Goal: Task Accomplishment & Management: Complete application form

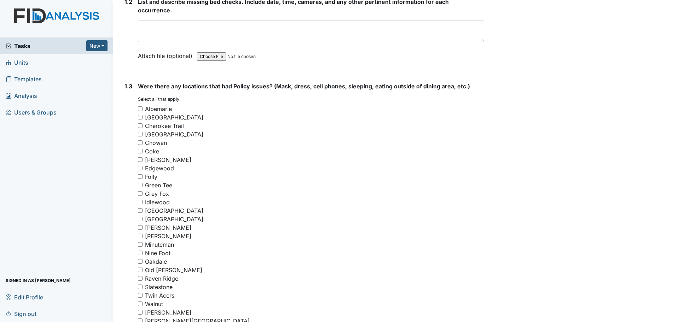
scroll to position [460, 0]
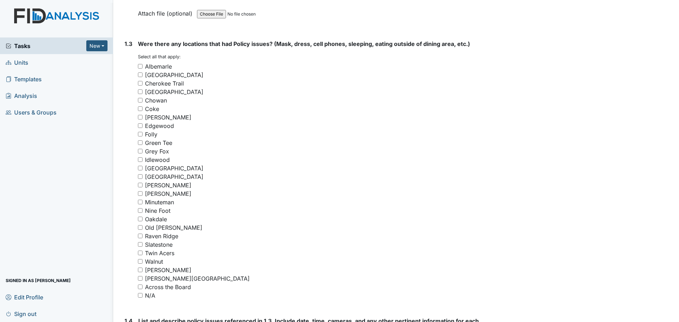
click at [140, 83] on input "Cherokee Trail" at bounding box center [140, 83] width 5 height 5
checkbox input "true"
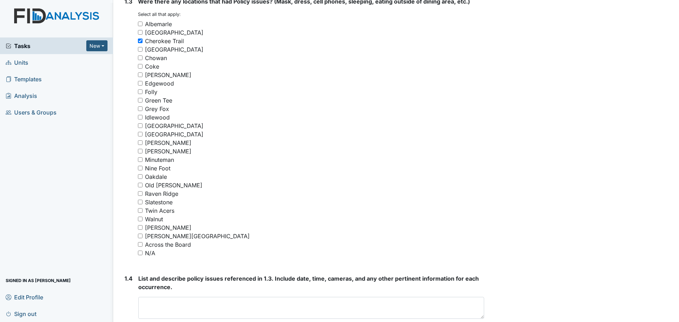
scroll to position [566, 0]
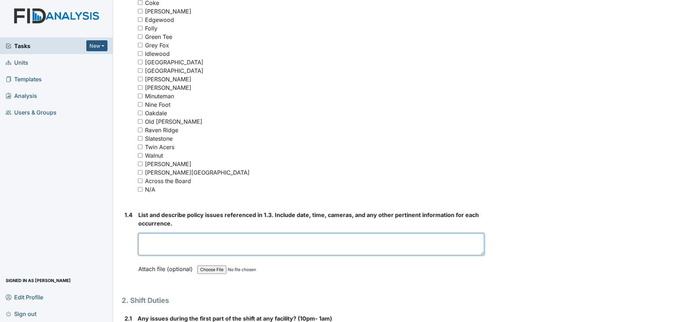
click at [284, 244] on textarea at bounding box center [311, 244] width 346 height 22
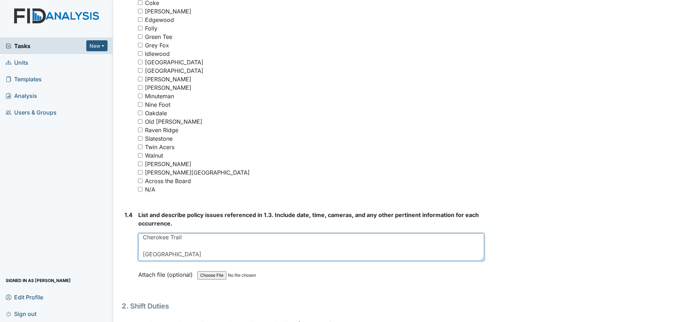
scroll to position [2, 0]
drag, startPoint x: 476, startPoint y: 253, endPoint x: 475, endPoint y: 259, distance: 6.8
click at [475, 259] on textarea "Cherokee Trail Lockwood" at bounding box center [311, 247] width 346 height 29
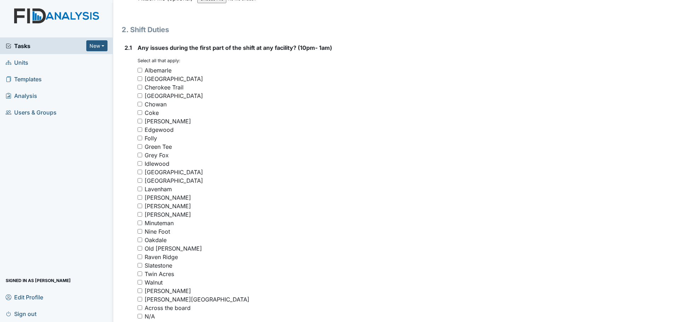
scroll to position [849, 0]
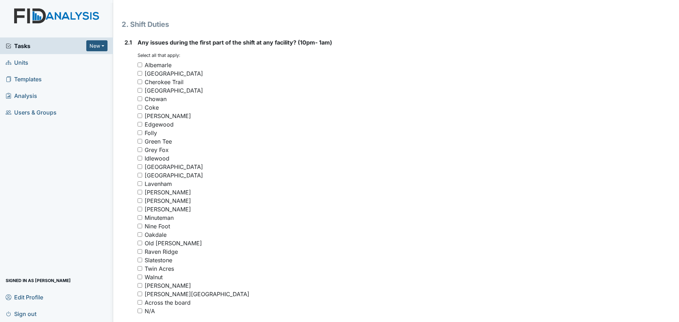
type textarea "Cherokee Trail Lockwood"
click at [140, 81] on input "Cherokee Trail" at bounding box center [140, 82] width 5 height 5
checkbox input "true"
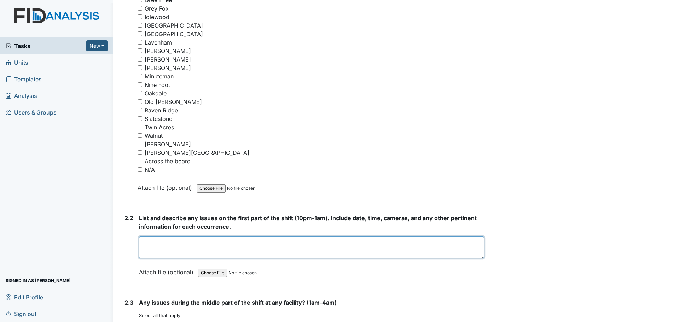
click at [303, 243] on textarea at bounding box center [311, 248] width 345 height 22
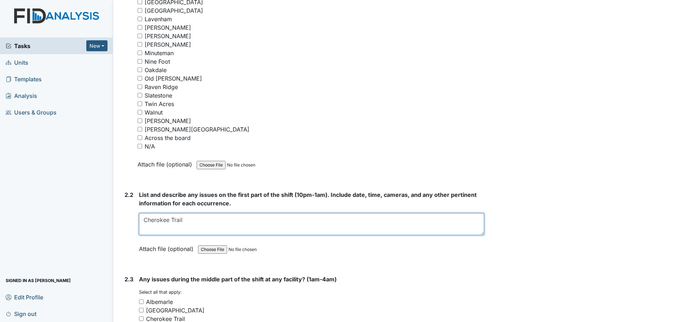
scroll to position [1026, 0]
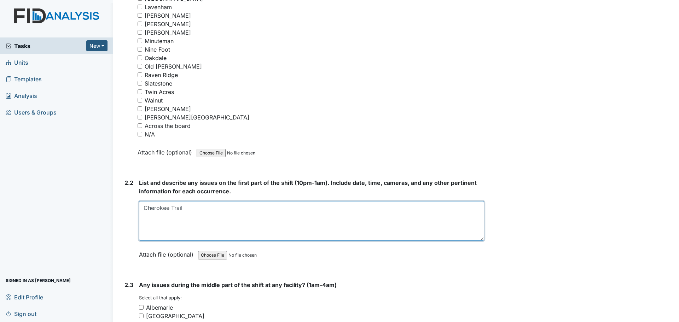
drag, startPoint x: 478, startPoint y: 221, endPoint x: 479, endPoint y: 245, distance: 23.7
click at [479, 241] on textarea "Cherokee Trail" at bounding box center [311, 221] width 345 height 40
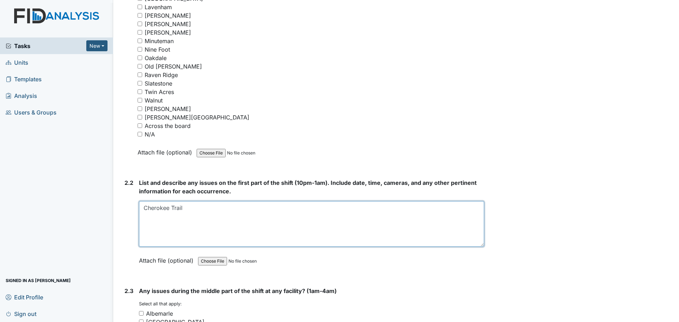
type textarea "Cherokee Trail"
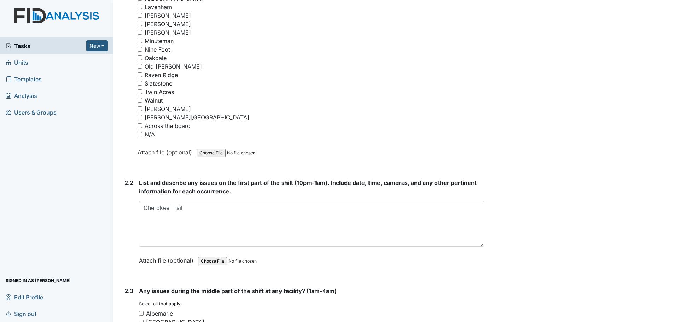
click at [139, 15] on input "[PERSON_NAME]" at bounding box center [140, 15] width 5 height 5
checkbox input "true"
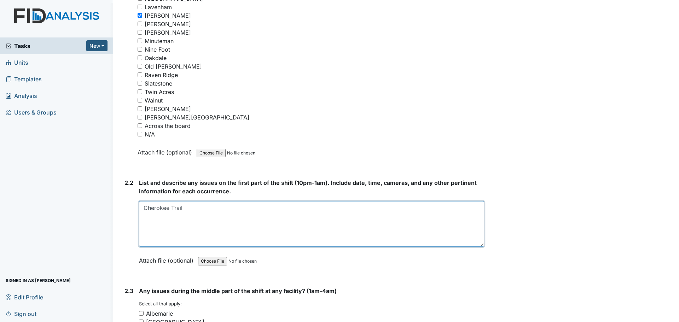
click at [149, 225] on textarea "Cherokee Trail" at bounding box center [311, 224] width 345 height 46
click at [204, 209] on textarea "Cherokee Trail" at bounding box center [311, 224] width 345 height 46
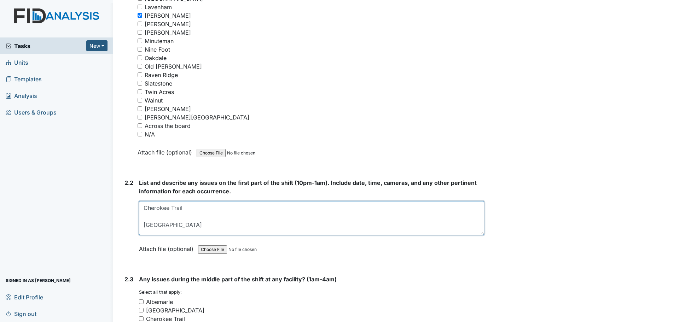
drag, startPoint x: 478, startPoint y: 245, endPoint x: 478, endPoint y: 234, distance: 11.7
click at [478, 234] on textarea "Cherokee Trail Lockwood" at bounding box center [311, 218] width 345 height 34
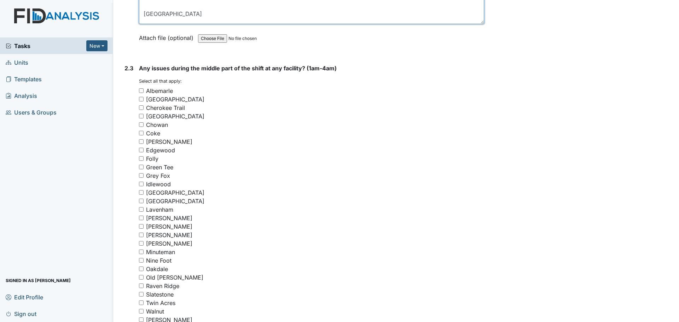
scroll to position [1309, 0]
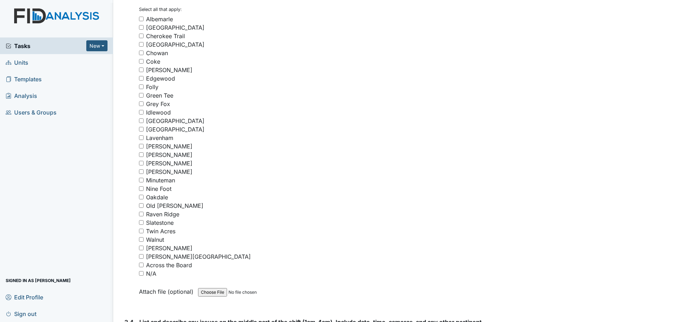
type textarea "Cherokee Trail Lockwood"
click at [140, 273] on input "N/A" at bounding box center [141, 273] width 5 height 5
checkbox input "true"
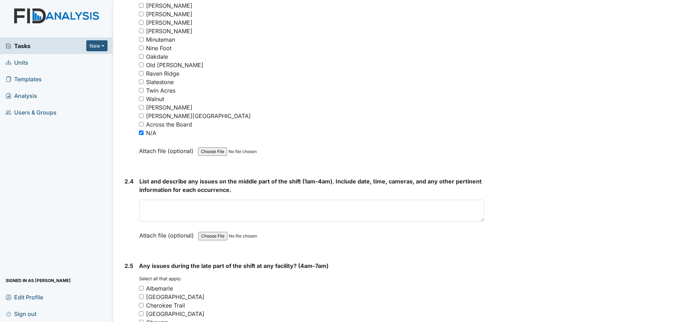
scroll to position [1450, 0]
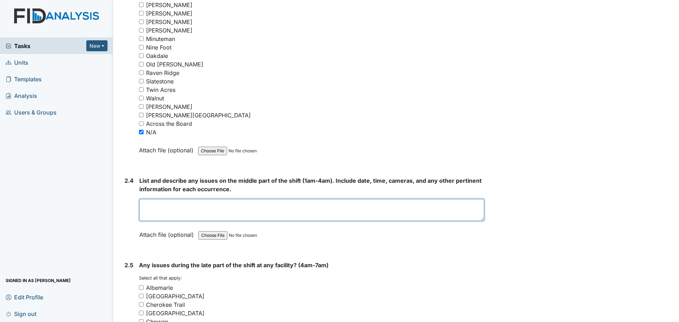
click at [268, 214] on textarea at bounding box center [311, 210] width 345 height 22
click at [207, 207] on textarea "Staff were cleaning andhelping" at bounding box center [311, 210] width 345 height 22
click at [237, 206] on textarea "Staff were cleaning and helping" at bounding box center [311, 210] width 345 height 22
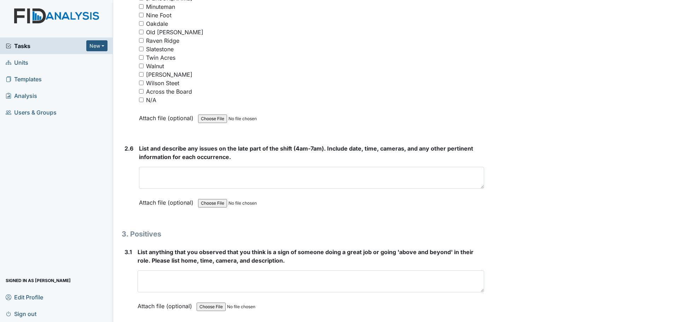
scroll to position [1944, 0]
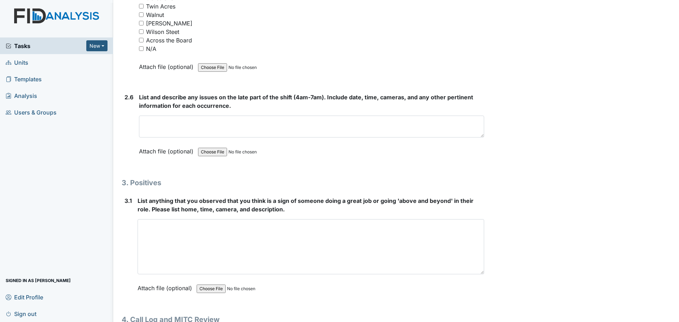
drag, startPoint x: 478, startPoint y: 238, endPoint x: 469, endPoint y: 339, distance: 101.2
click at [469, 322] on html "Tasks New Form Inspection Document Bundle Units Templates Analysis Users & Grou…" at bounding box center [339, 161] width 679 height 322
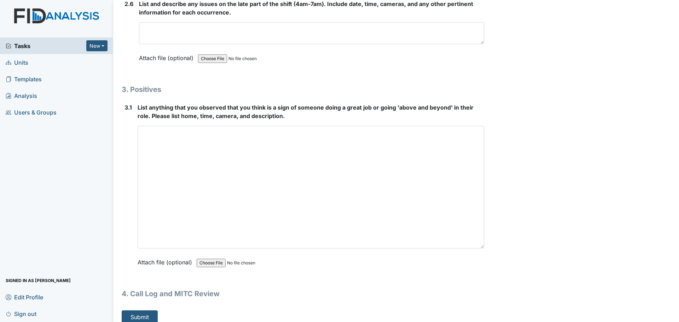
scroll to position [2045, 0]
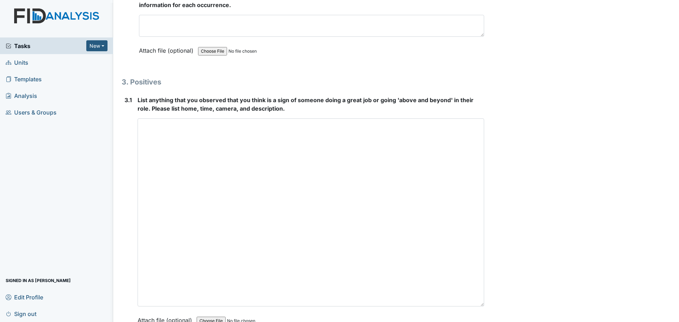
drag, startPoint x: 476, startPoint y: 237, endPoint x: 475, endPoint y: 339, distance: 101.9
click at [475, 322] on html "Tasks New Form Inspection Document Bundle Units Templates Analysis Users & Grou…" at bounding box center [339, 161] width 679 height 322
type textarea "Staff were cleaning and helping residents."
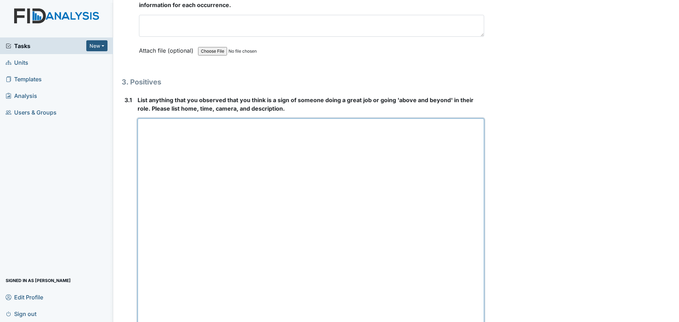
click at [322, 136] on textarea at bounding box center [311, 231] width 347 height 225
click at [213, 127] on textarea "**Luke-" at bounding box center [311, 231] width 347 height 225
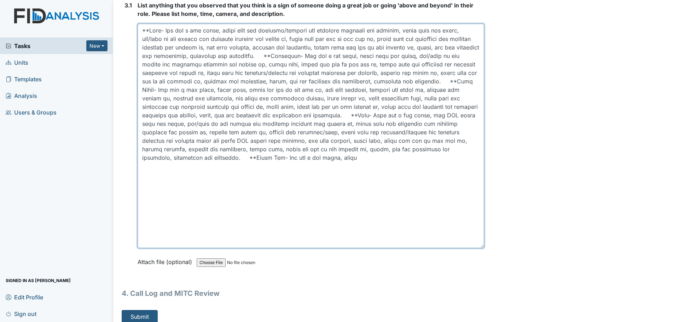
scroll to position [2147, 0]
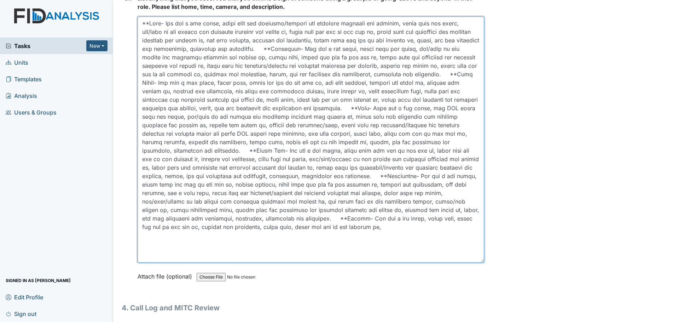
drag, startPoint x: 478, startPoint y: 240, endPoint x: 479, endPoint y: 262, distance: 21.6
click at [479, 262] on textarea at bounding box center [311, 140] width 347 height 246
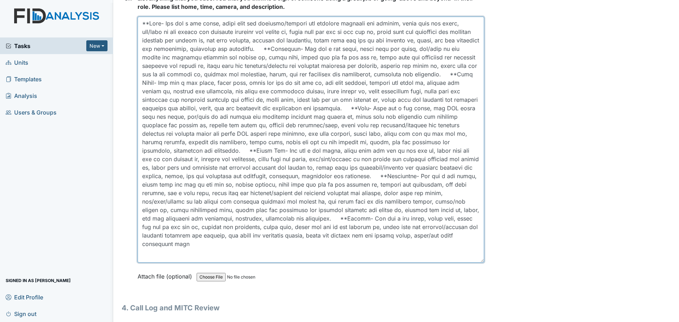
click at [328, 244] on textarea at bounding box center [311, 140] width 347 height 246
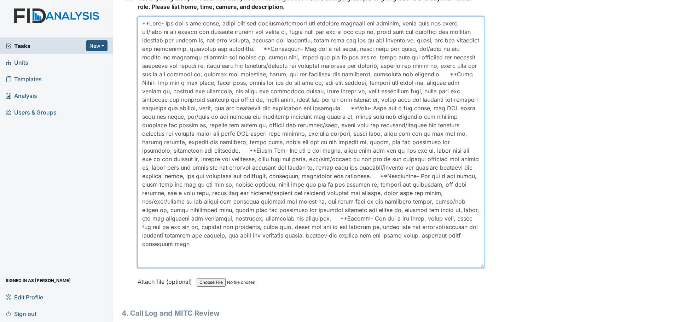
drag, startPoint x: 479, startPoint y: 261, endPoint x: 481, endPoint y: 269, distance: 8.0
click at [455, 261] on textarea at bounding box center [311, 144] width 347 height 254
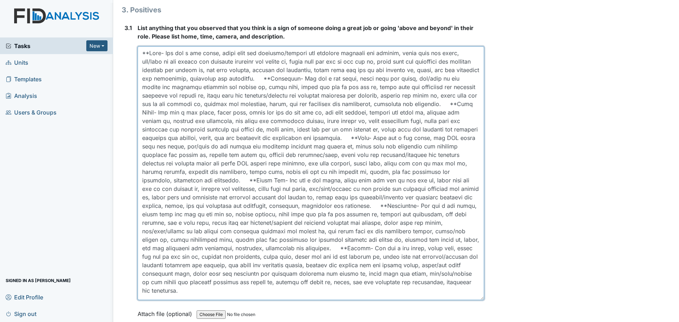
scroll to position [1970, 0]
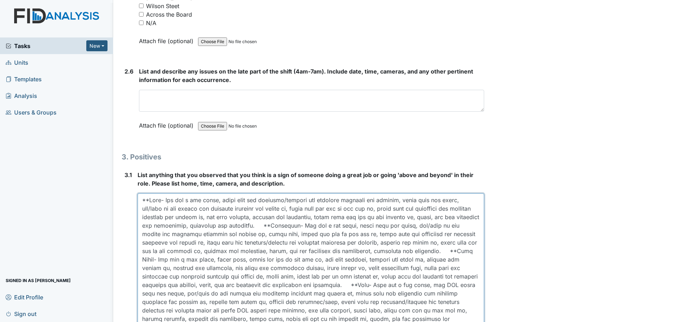
type textarea "**Luke- She did a med count, wiped down the cabinets/drawers and finished clean…"
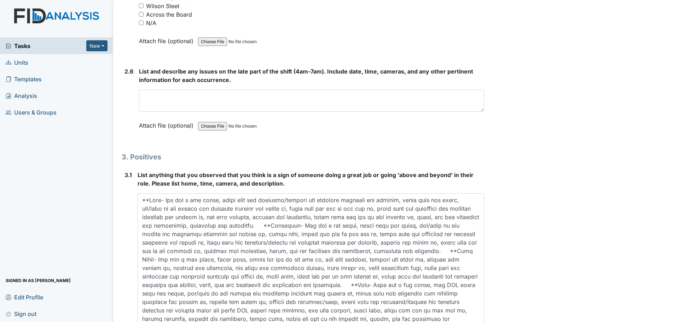
click at [141, 22] on input "N/A" at bounding box center [141, 23] width 5 height 5
checkbox input "true"
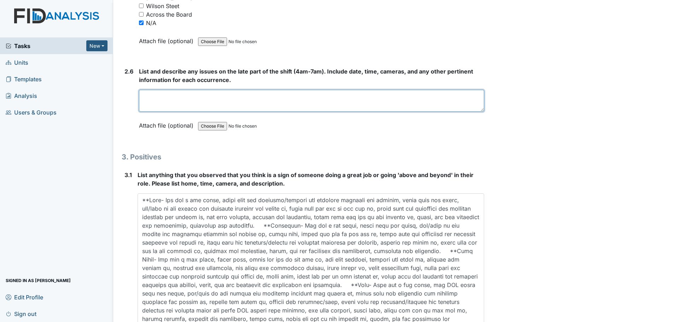
click at [257, 102] on textarea at bounding box center [311, 101] width 345 height 22
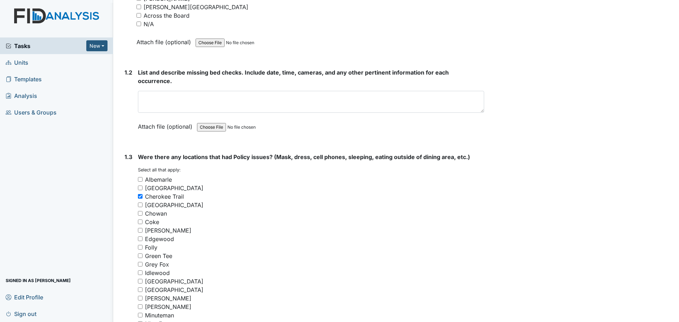
scroll to position [272, 0]
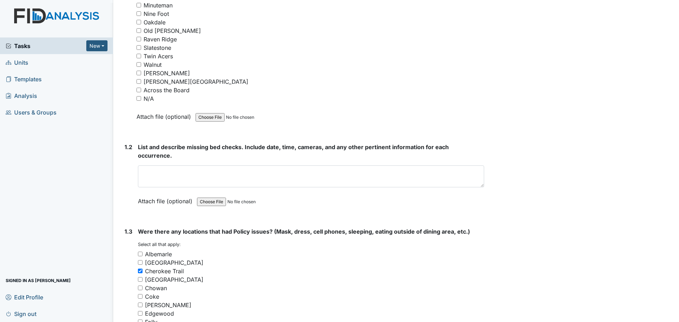
type textarea "Staff finished cleaning and assisted residents."
click at [140, 98] on input "N/A" at bounding box center [139, 98] width 5 height 5
checkbox input "true"
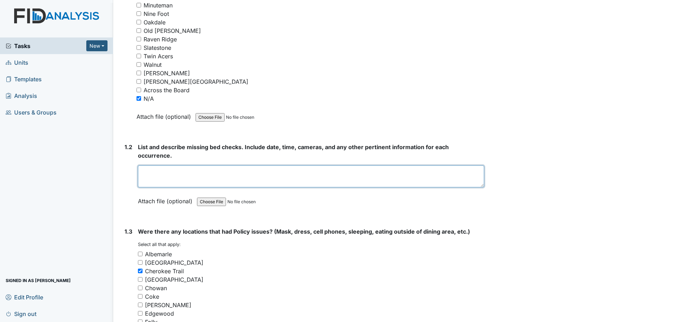
click at [252, 176] on textarea at bounding box center [311, 177] width 346 height 22
type textarea "s"
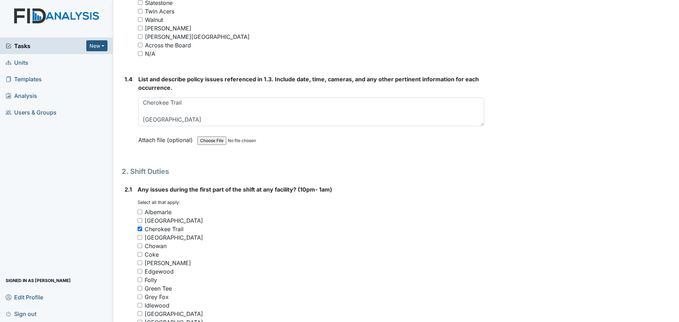
scroll to position [697, 0]
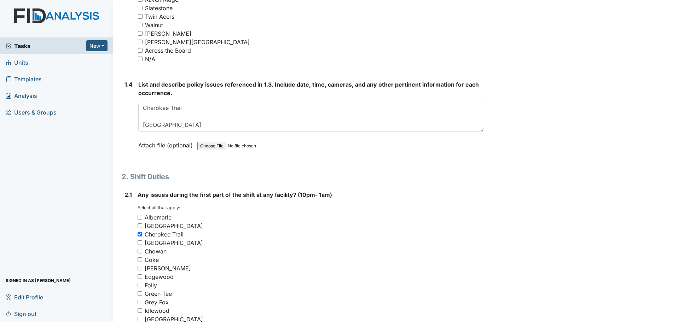
type textarea "Staff did their bed checks."
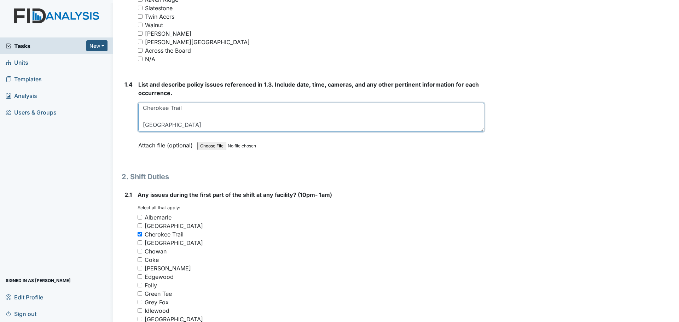
click at [178, 122] on textarea "Cherokee Trail Lockwood" at bounding box center [311, 117] width 346 height 29
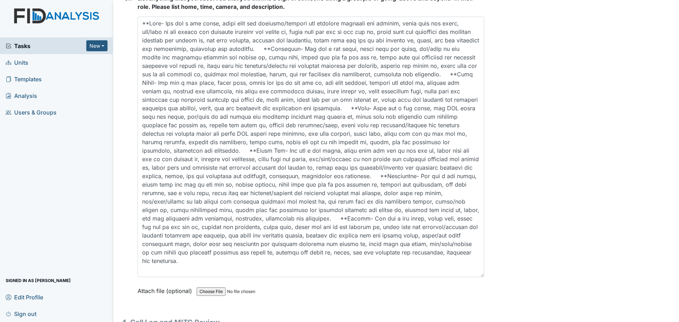
scroll to position [0, 0]
drag, startPoint x: 477, startPoint y: 269, endPoint x: 477, endPoint y: 278, distance: 9.2
click at [477, 278] on textarea at bounding box center [311, 148] width 347 height 263
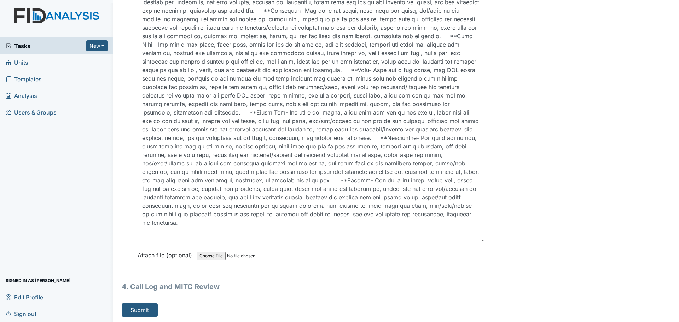
scroll to position [2185, 0]
type textarea "Cherokee Trail Lockwood- Not listed above"
click at [135, 311] on button "Submit" at bounding box center [140, 309] width 36 height 13
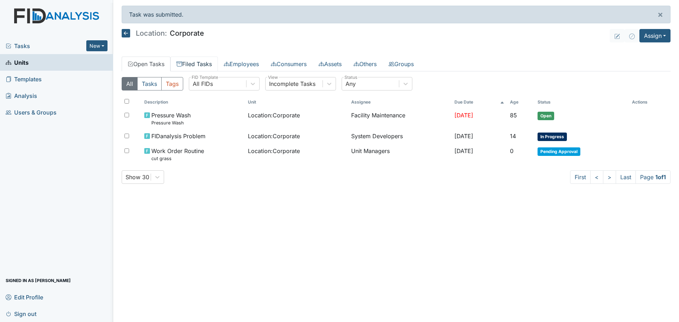
click at [196, 67] on link "Filed Tasks" at bounding box center [194, 64] width 47 height 15
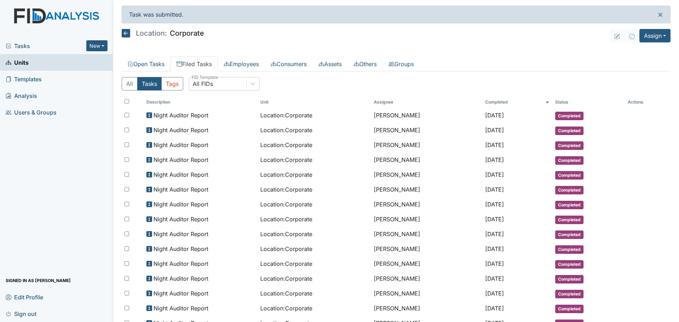
click at [127, 31] on icon at bounding box center [126, 33] width 8 height 8
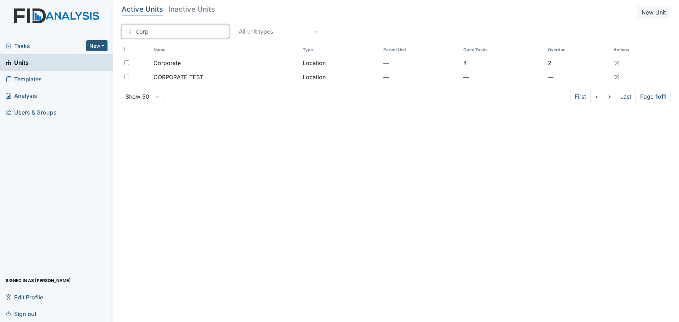
click at [167, 33] on input "corp" at bounding box center [176, 31] width 108 height 13
click at [41, 47] on span "Tasks" at bounding box center [46, 46] width 81 height 8
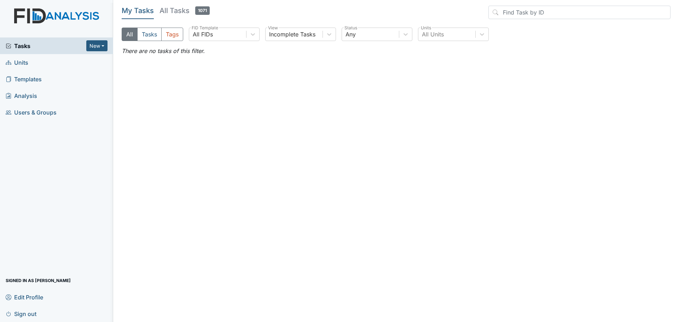
click at [25, 66] on span "Units" at bounding box center [17, 62] width 23 height 11
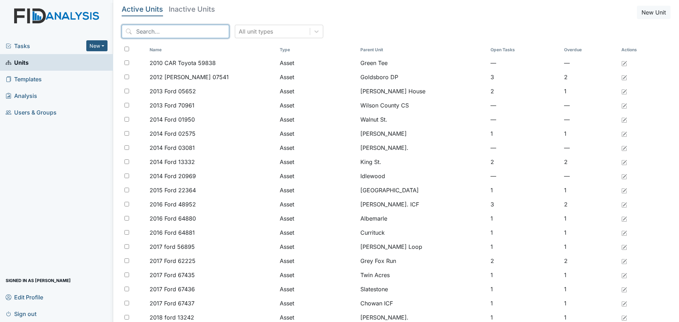
click at [191, 32] on input "search" at bounding box center [176, 31] width 108 height 13
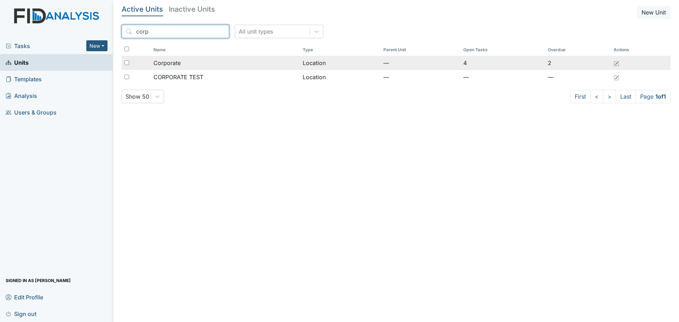
type input "corp"
click at [206, 64] on div "Corporate" at bounding box center [226, 63] width 144 height 8
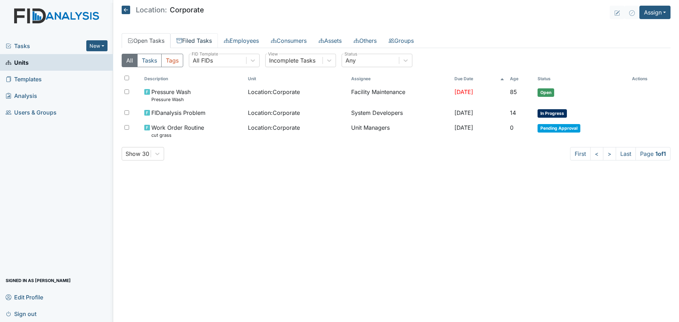
click at [193, 41] on link "Filed Tasks" at bounding box center [194, 40] width 47 height 15
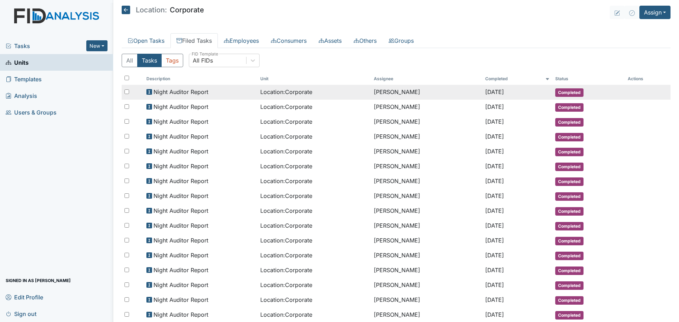
click at [232, 93] on div "Night Auditor Report" at bounding box center [200, 92] width 108 height 8
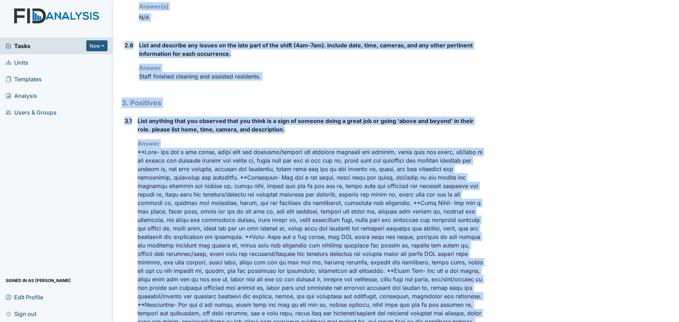
scroll to position [736, 0]
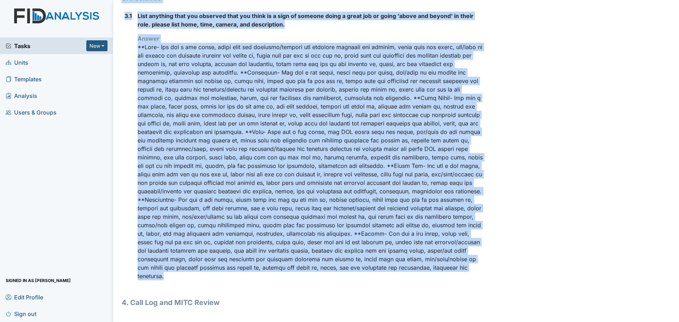
drag, startPoint x: 122, startPoint y: 36, endPoint x: 346, endPoint y: 281, distance: 332.3
copy div "Location: Corporate Assignee: Linda Candelario Creator: Linda Candelario Remedi…"
